Goal: Task Accomplishment & Management: Manage account settings

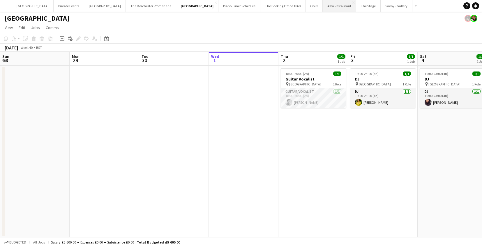
scroll to position [0, 151]
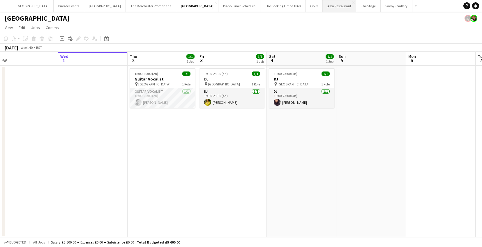
click at [323, 8] on button "Alba Restaurant Close" at bounding box center [339, 5] width 33 height 11
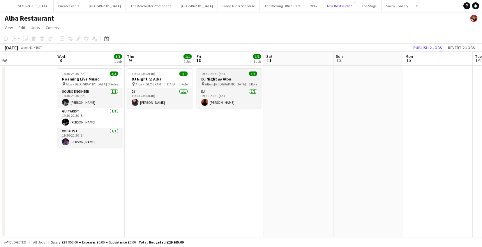
scroll to position [0, 227]
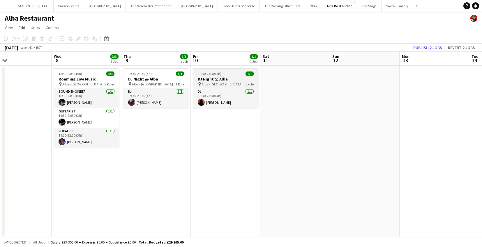
drag, startPoint x: 236, startPoint y: 81, endPoint x: 229, endPoint y: 82, distance: 7.0
click at [236, 81] on h3 "DJ Night @ Alba" at bounding box center [225, 79] width 65 height 5
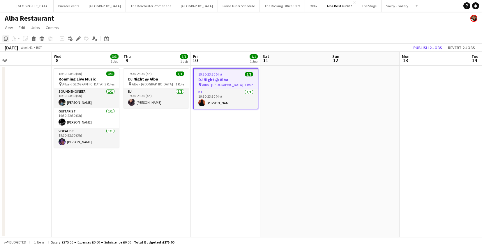
click at [6, 38] on icon "Copy" at bounding box center [5, 38] width 5 height 5
click at [275, 70] on app-date-cell at bounding box center [295, 152] width 70 height 172
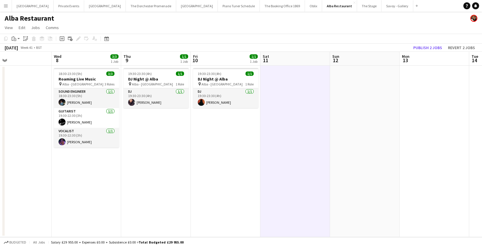
drag, startPoint x: 15, startPoint y: 38, endPoint x: 18, endPoint y: 43, distance: 5.3
click at [15, 38] on icon "Paste" at bounding box center [14, 38] width 5 height 5
click at [20, 49] on link "Paste Command V" at bounding box center [38, 49] width 46 height 5
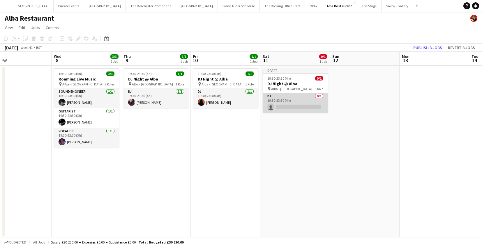
click at [297, 96] on app-card-role "DJ 0/1 19:30-23:30 (4h) single-neutral-actions" at bounding box center [295, 103] width 65 height 20
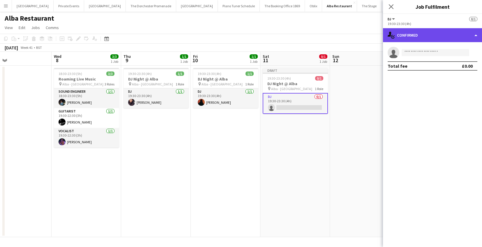
click at [437, 40] on div "single-neutral-actions-check-2 Confirmed" at bounding box center [432, 35] width 99 height 14
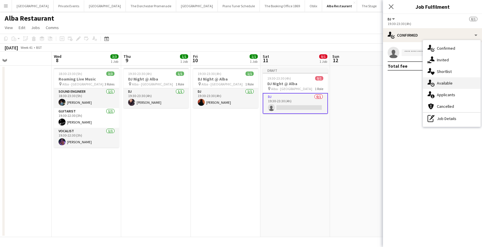
click at [439, 84] on span "Available" at bounding box center [445, 83] width 16 height 5
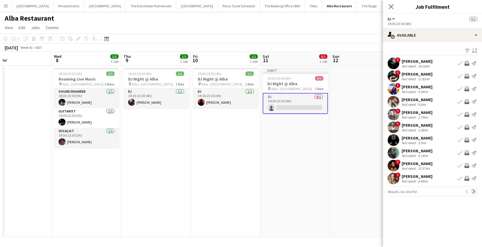
click at [473, 193] on app-icon "Next" at bounding box center [474, 192] width 4 height 4
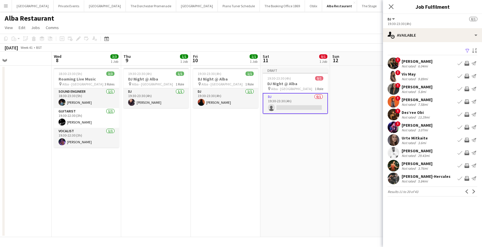
click at [473, 193] on app-icon "Next" at bounding box center [474, 192] width 4 height 4
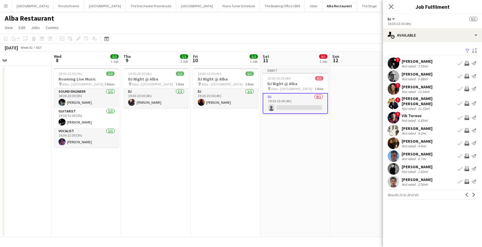
click at [473, 193] on app-icon "Next" at bounding box center [474, 195] width 4 height 4
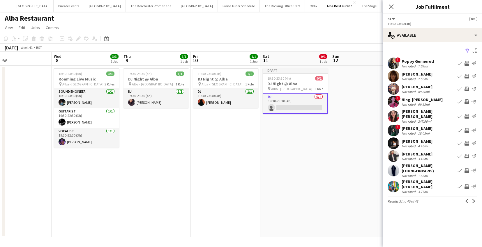
click at [473, 198] on button "Next" at bounding box center [473, 201] width 7 height 7
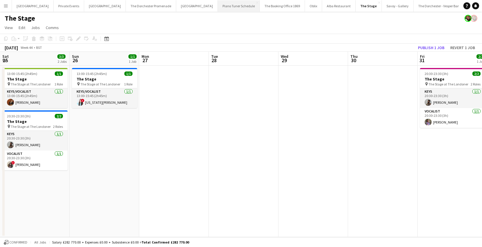
scroll to position [0, 234]
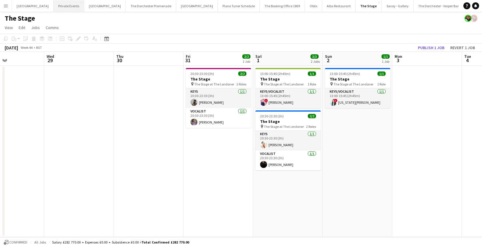
click at [62, 8] on button "Private Events Close" at bounding box center [69, 5] width 31 height 11
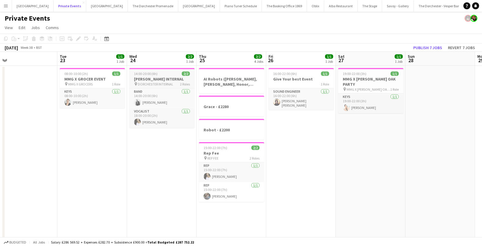
scroll to position [0, 222]
